Goal: Information Seeking & Learning: Learn about a topic

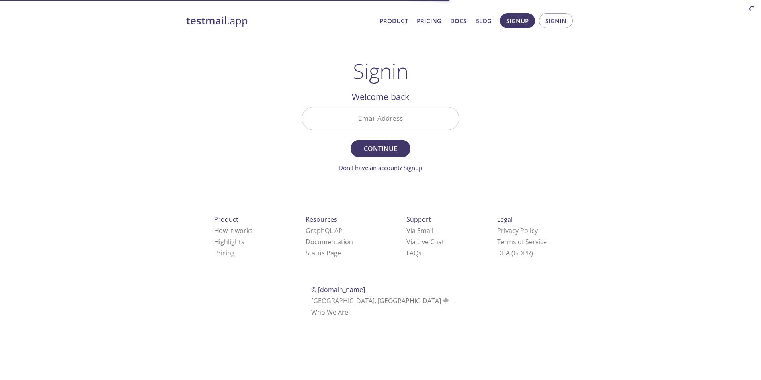
click at [246, 18] on link "testmail .app" at bounding box center [279, 21] width 187 height 14
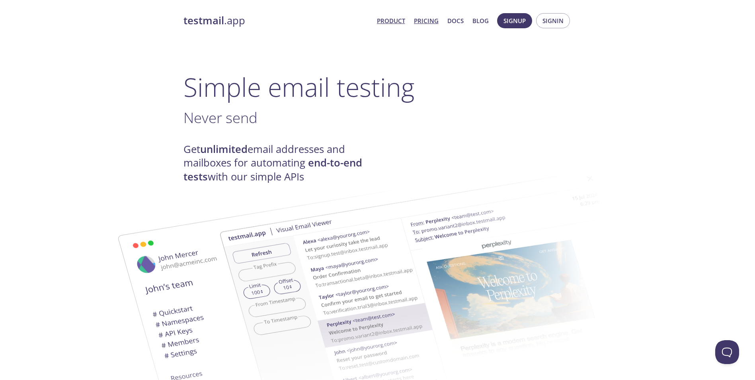
click at [424, 20] on link "Pricing" at bounding box center [426, 21] width 25 height 10
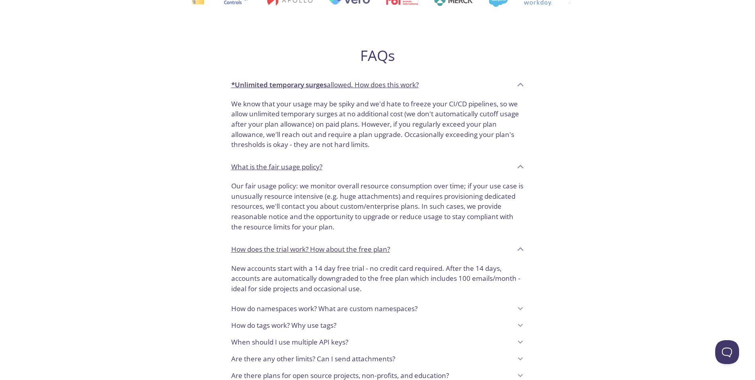
scroll to position [317, 0]
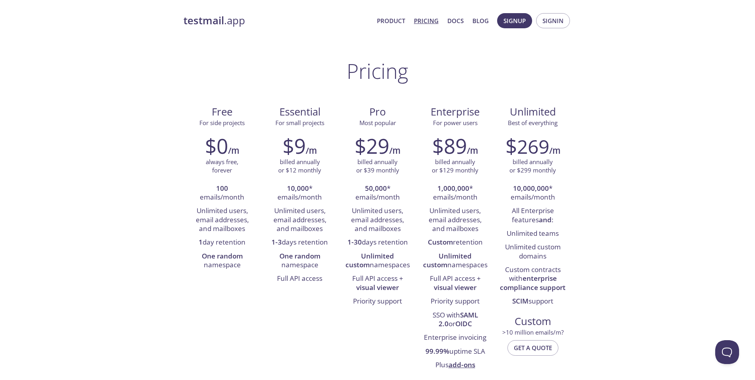
click at [230, 19] on link "testmail .app" at bounding box center [276, 21] width 187 height 14
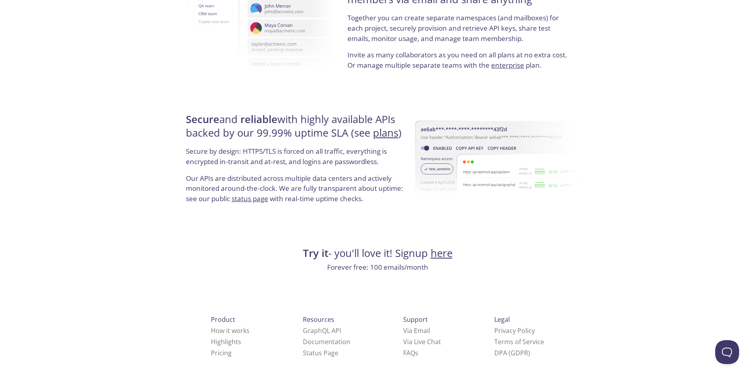
scroll to position [1440, 0]
